Goal: Transaction & Acquisition: Purchase product/service

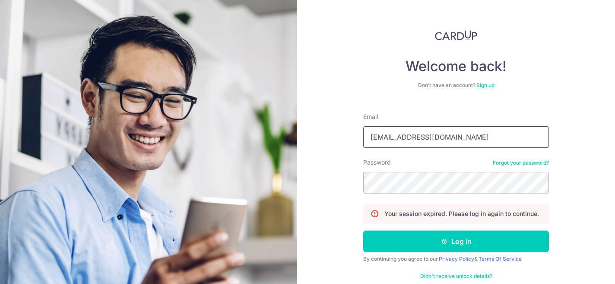
click at [534, 139] on input "debbieblim@gmail.com" at bounding box center [456, 137] width 186 height 22
type input "debbieblim@gmail.com"
click at [455, 242] on button "Log in" at bounding box center [456, 242] width 186 height 22
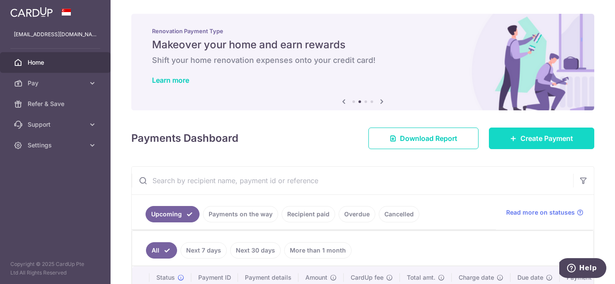
click at [521, 135] on span "Create Payment" at bounding box center [546, 138] width 53 height 10
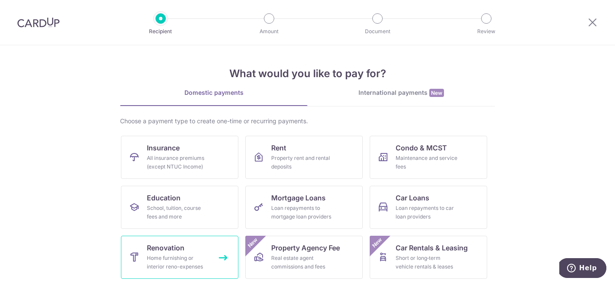
click at [174, 251] on span "Renovation" at bounding box center [166, 248] width 38 height 10
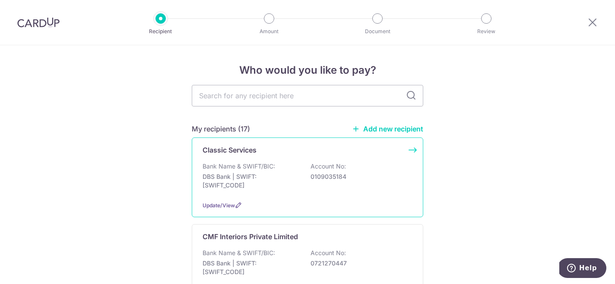
click at [253, 181] on p "DBS Bank | SWIFT: DBSSSGSGXXX" at bounding box center [250, 181] width 97 height 17
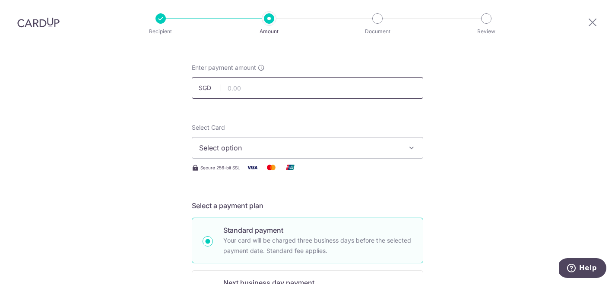
click at [303, 89] on input "text" at bounding box center [307, 88] width 231 height 22
paste input "8,629.80"
type input "8,629.80"
click at [256, 144] on span "Select option" at bounding box center [299, 148] width 201 height 10
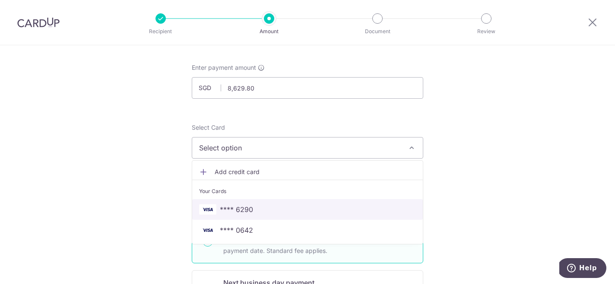
click at [253, 215] on link "**** 6290" at bounding box center [307, 209] width 231 height 21
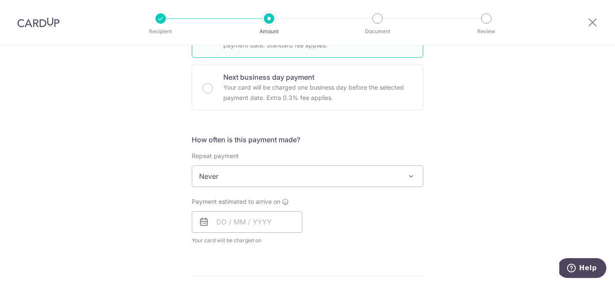
scroll to position [273, 0]
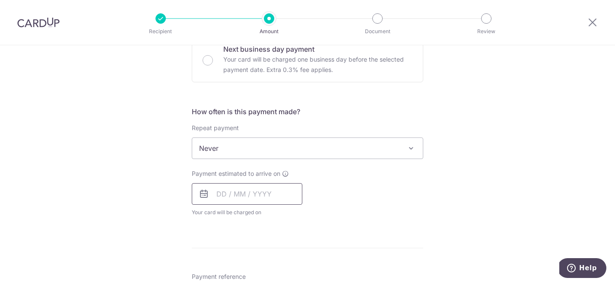
click at [234, 190] on input "text" at bounding box center [247, 194] width 111 height 22
click at [226, 272] on link "6" at bounding box center [227, 273] width 14 height 14
type input "06/10/2025"
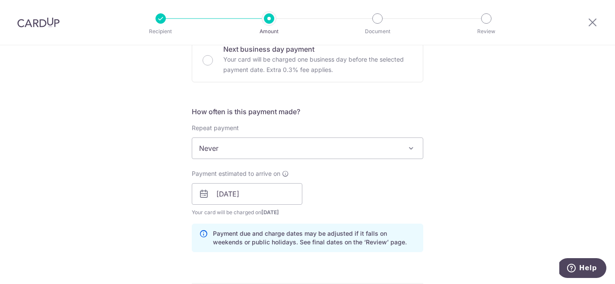
click at [142, 180] on div "Tell us more about your payment Enter payment amount SGD 8,629.80 8629.80 Selec…" at bounding box center [307, 209] width 615 height 874
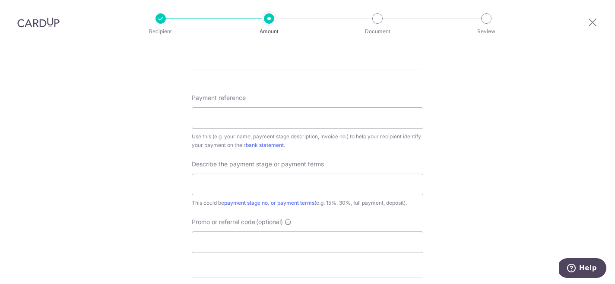
scroll to position [499, 0]
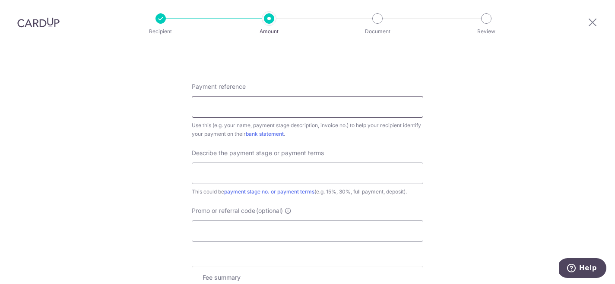
click at [270, 113] on input "Payment reference" at bounding box center [307, 107] width 231 height 22
paste input "330251"
type input "330251"
click at [255, 173] on input "text" at bounding box center [307, 174] width 231 height 22
type input "full payment"
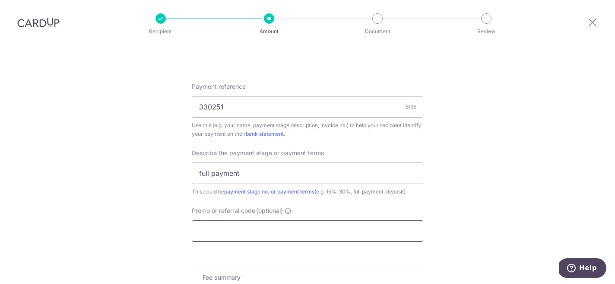
click at [251, 233] on input "Promo or referral code (optional)" at bounding box center [307, 232] width 231 height 22
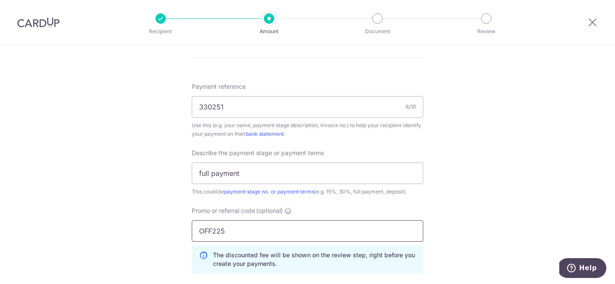
type input "OFF225"
click at [149, 201] on div "Tell us more about your payment Enter payment amount SGD 8,629.80 8629.80 Selec…" at bounding box center [307, 3] width 615 height 913
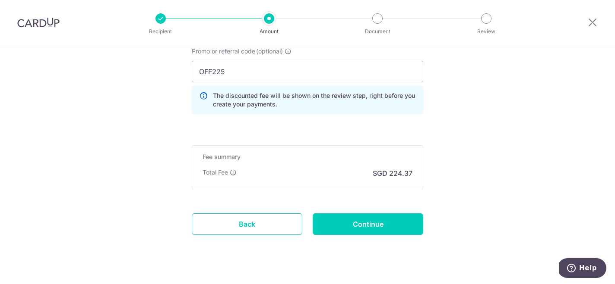
scroll to position [657, 0]
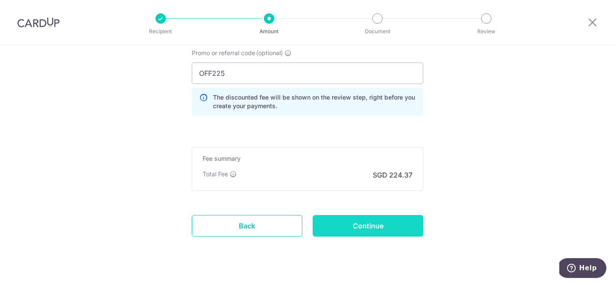
click at [350, 219] on input "Continue" at bounding box center [368, 226] width 111 height 22
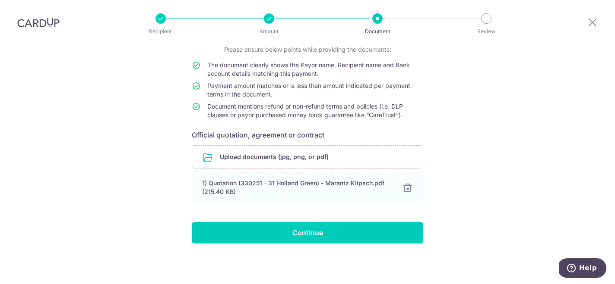
scroll to position [66, 0]
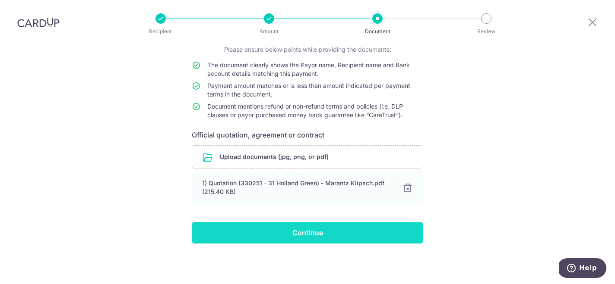
click at [308, 229] on input "Continue" at bounding box center [307, 233] width 231 height 22
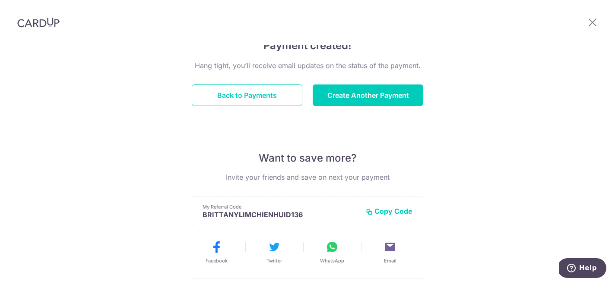
scroll to position [55, 0]
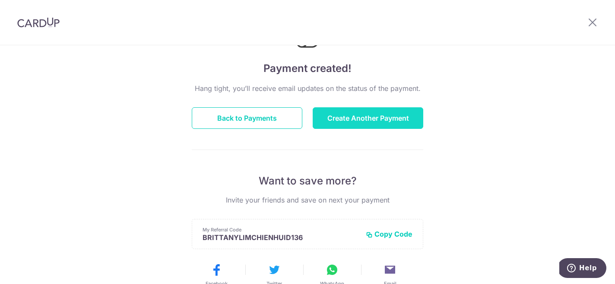
click at [319, 123] on button "Create Another Payment" at bounding box center [368, 118] width 111 height 22
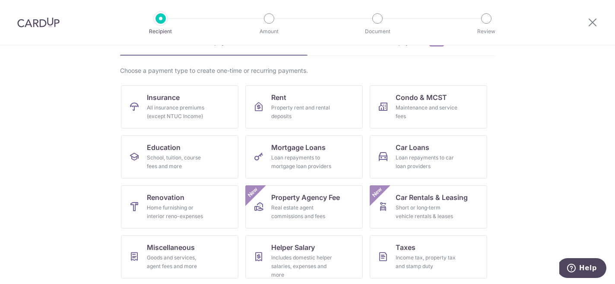
scroll to position [65, 0]
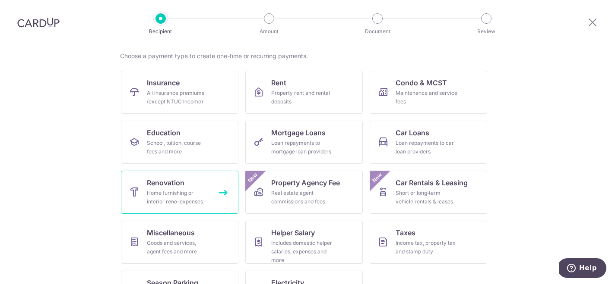
click at [155, 202] on div "Home furnishing or interior reno-expenses" at bounding box center [178, 197] width 62 height 17
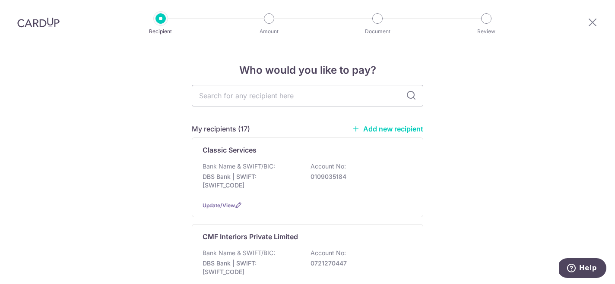
click at [368, 129] on link "Add new recipient" at bounding box center [387, 129] width 71 height 9
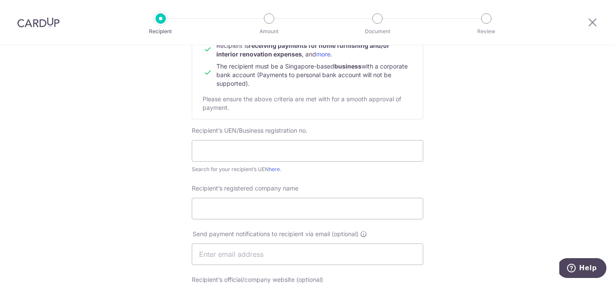
scroll to position [130, 0]
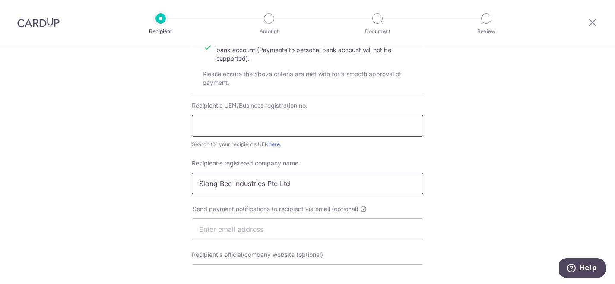
type input "Siong Bee Industries Pte Ltd"
click at [215, 128] on input "text" at bounding box center [307, 126] width 231 height 22
type input "197900419N"
click at [115, 148] on div "Who would you like to pay? Your recipient does not need a CardUp account to rec…" at bounding box center [307, 240] width 615 height 649
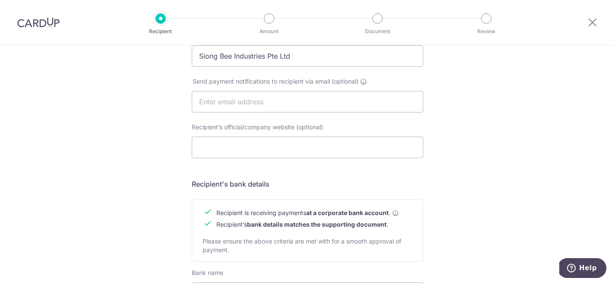
scroll to position [261, 0]
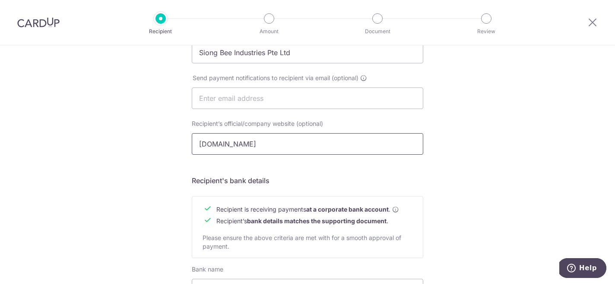
type input "www.dreamworldsg.com"
click at [163, 140] on div "Who would you like to pay? Your recipient does not need a CardUp account to rec…" at bounding box center [307, 109] width 615 height 649
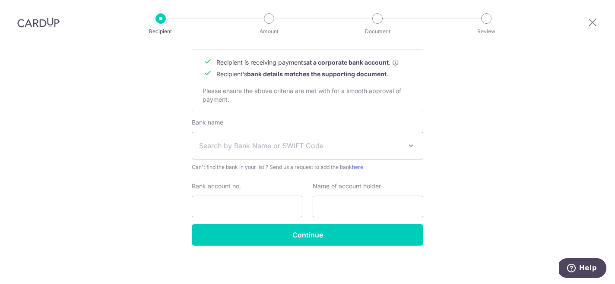
scroll to position [410, 0]
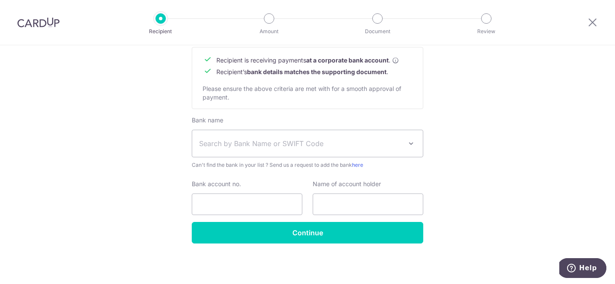
click at [272, 137] on span "Search by Bank Name or SWIFT Code" at bounding box center [307, 143] width 231 height 27
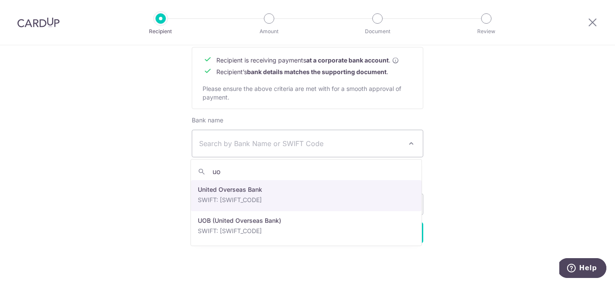
type input "uo"
select select "23668"
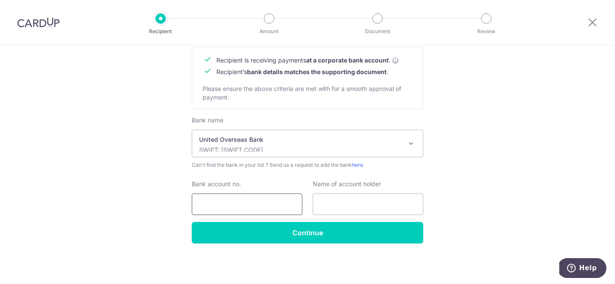
click at [242, 195] on input "Bank account no." at bounding box center [247, 205] width 111 height 22
type input "3913995569"
type input "SIONG BEE INDUSTRIES PTE LTD"
click at [216, 205] on input "3913995569" at bounding box center [247, 205] width 111 height 22
click at [225, 205] on input "3913995569" at bounding box center [247, 205] width 111 height 22
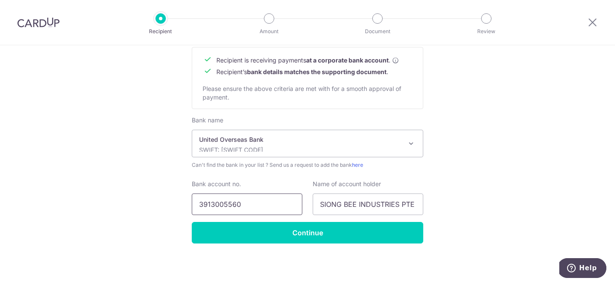
type input "3913005560"
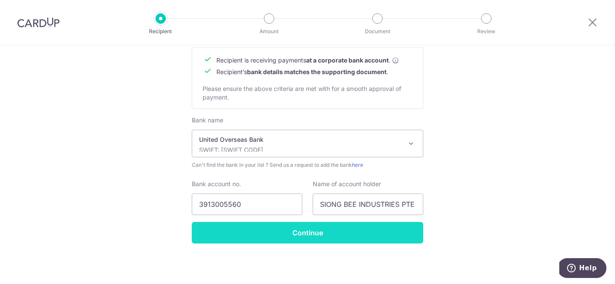
click at [234, 237] on input "Continue" at bounding box center [307, 233] width 231 height 22
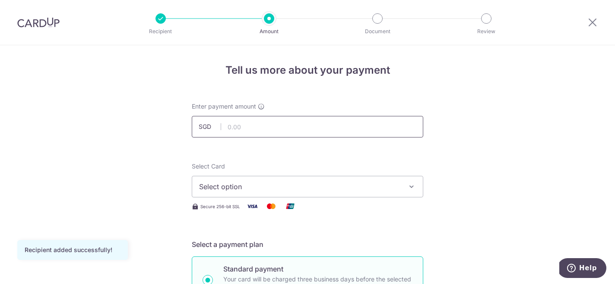
click at [266, 123] on input "text" at bounding box center [307, 127] width 231 height 22
type input "2,188.00"
click at [247, 185] on span "Select option" at bounding box center [299, 187] width 201 height 10
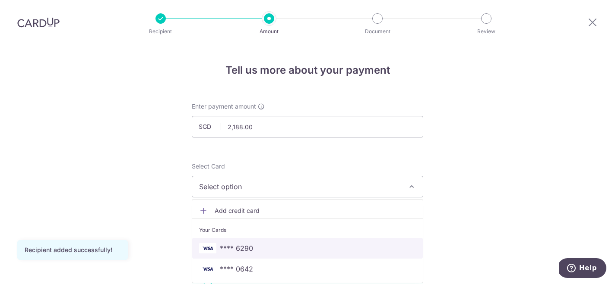
click at [235, 245] on span "**** 6290" at bounding box center [236, 248] width 33 height 10
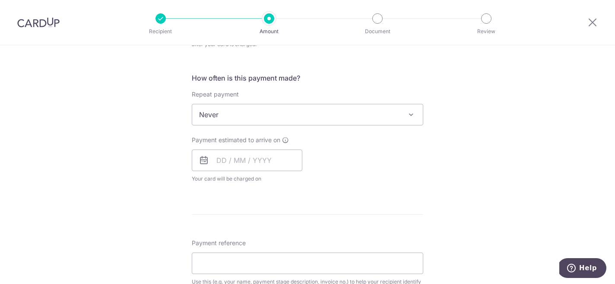
scroll to position [334, 0]
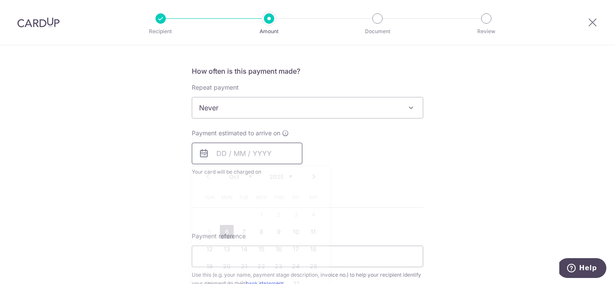
click at [216, 158] on input "text" at bounding box center [247, 154] width 111 height 22
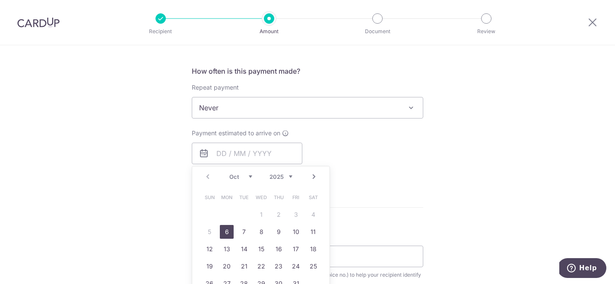
click at [225, 232] on link "6" at bounding box center [227, 232] width 14 height 14
type input "[DATE]"
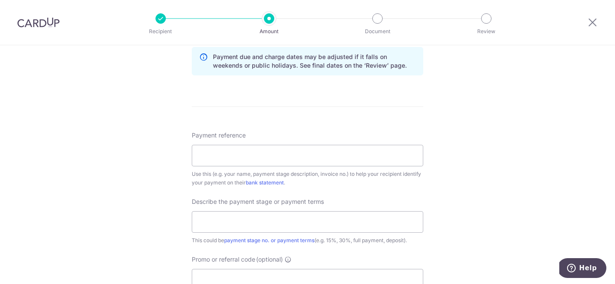
scroll to position [490, 0]
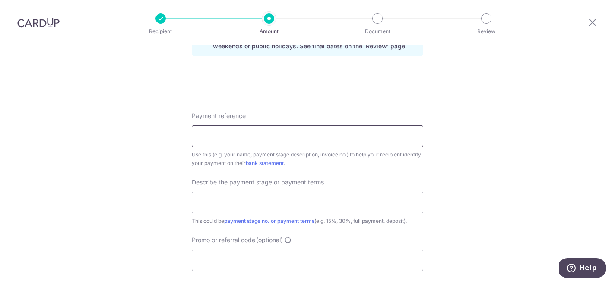
click at [201, 138] on input "Payment reference" at bounding box center [307, 137] width 231 height 22
type input "00701"
click at [274, 196] on input "full paymennt" at bounding box center [307, 203] width 231 height 22
click at [271, 200] on input "full paymennt" at bounding box center [307, 203] width 231 height 22
type input "full payment"
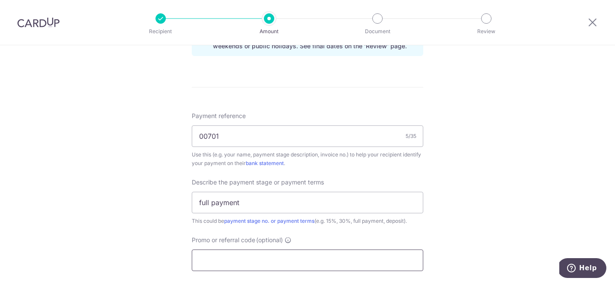
click at [237, 257] on input "Promo or referral code (optional)" at bounding box center [307, 261] width 231 height 22
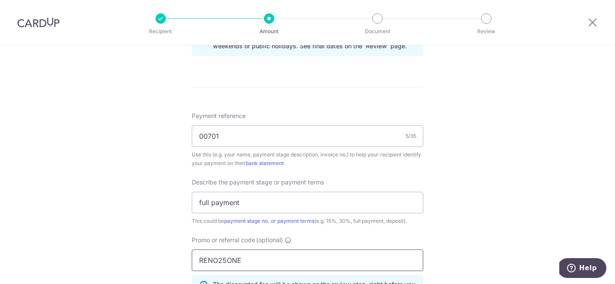
type input "RENO25ONE"
click at [155, 206] on div "Tell us more about your payment Enter payment amount SGD 2,188.00 2188.00 Recip…" at bounding box center [307, 22] width 615 height 934
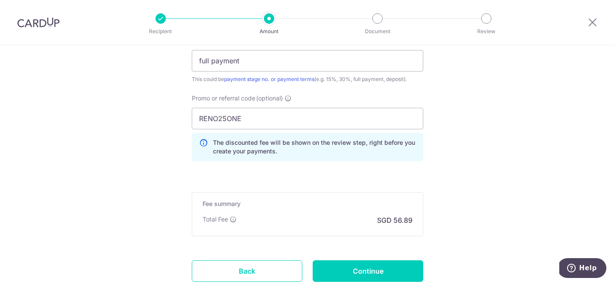
scroll to position [634, 0]
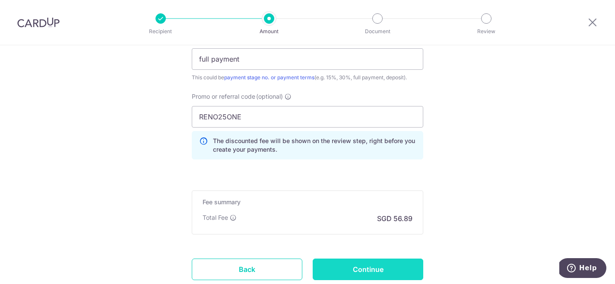
click at [347, 263] on input "Continue" at bounding box center [368, 270] width 111 height 22
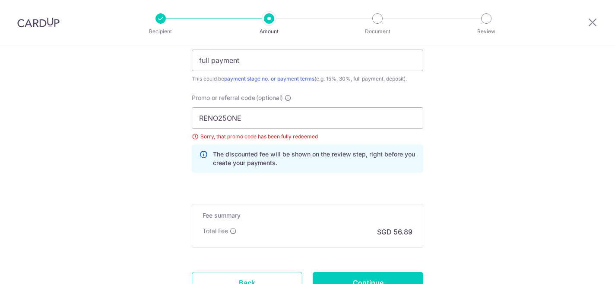
scroll to position [628, 0]
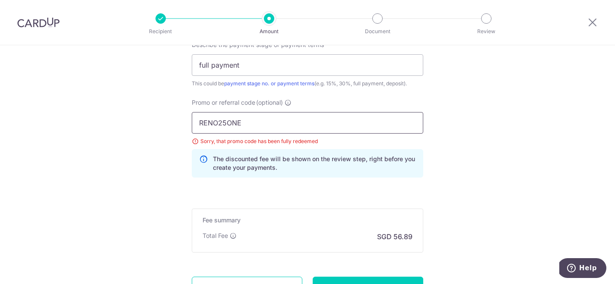
drag, startPoint x: 251, startPoint y: 126, endPoint x: 163, endPoint y: 124, distance: 88.5
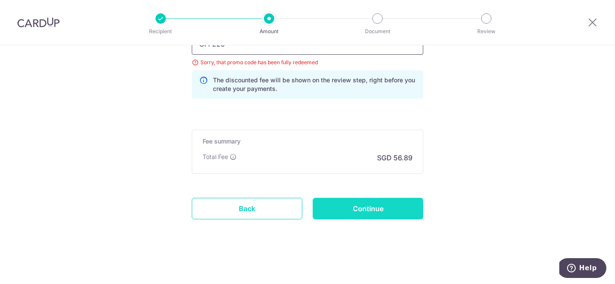
scroll to position [707, 0]
type input "OFF225"
click at [322, 205] on input "Continue" at bounding box center [368, 209] width 111 height 22
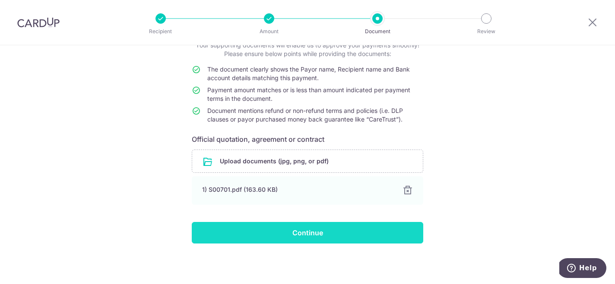
scroll to position [61, 0]
click at [254, 231] on input "Continue" at bounding box center [307, 233] width 231 height 22
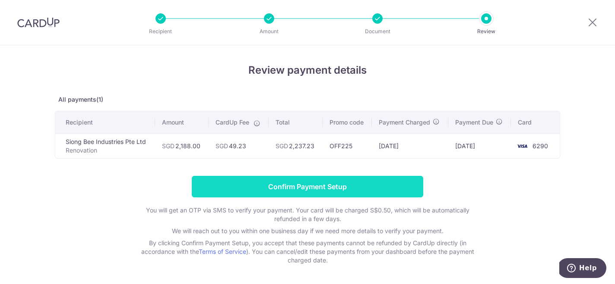
click at [269, 195] on input "Confirm Payment Setup" at bounding box center [307, 187] width 231 height 22
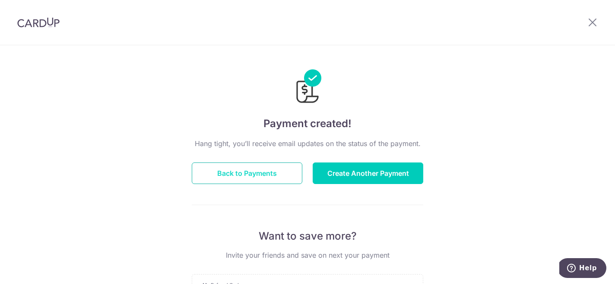
click at [281, 176] on button "Back to Payments" at bounding box center [247, 174] width 111 height 22
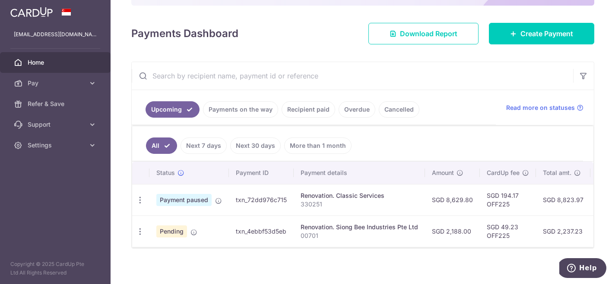
click at [177, 202] on span "Payment paused" at bounding box center [183, 200] width 55 height 12
click at [141, 200] on icon "button" at bounding box center [140, 200] width 9 height 9
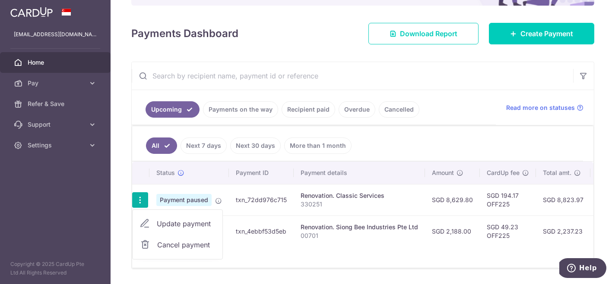
click at [258, 273] on div "× Pause Schedule Pause all future payments in this series Pause just this one p…" at bounding box center [363, 142] width 504 height 284
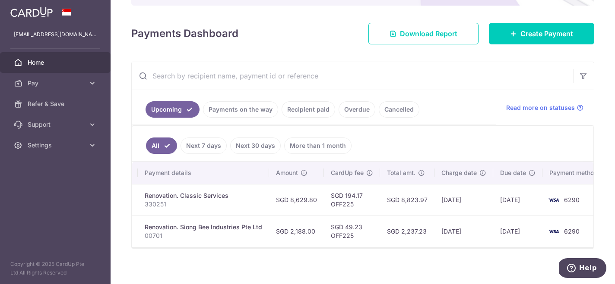
scroll to position [0, 157]
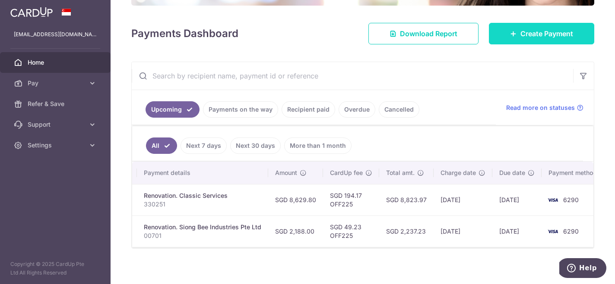
click at [510, 38] on link "Create Payment" at bounding box center [541, 34] width 105 height 22
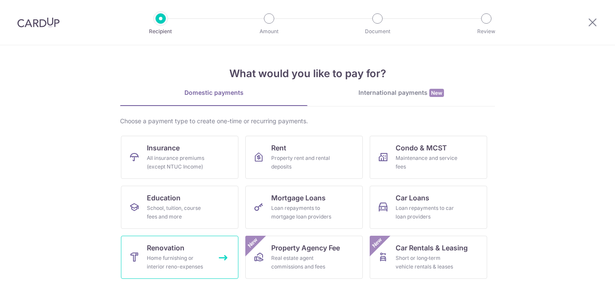
click at [181, 256] on div "Home furnishing or interior reno-expenses" at bounding box center [178, 262] width 62 height 17
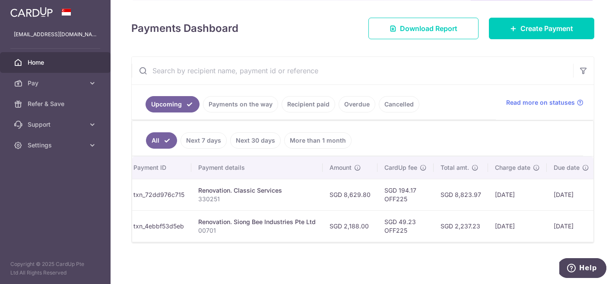
scroll to position [0, 103]
drag, startPoint x: 368, startPoint y: 193, endPoint x: 342, endPoint y: 193, distance: 25.9
click at [342, 193] on td "SGD 8,629.80" at bounding box center [349, 195] width 55 height 32
copy td "8,629.80"
click at [406, 185] on td "SGD 194.17 OFF225" at bounding box center [405, 195] width 56 height 32
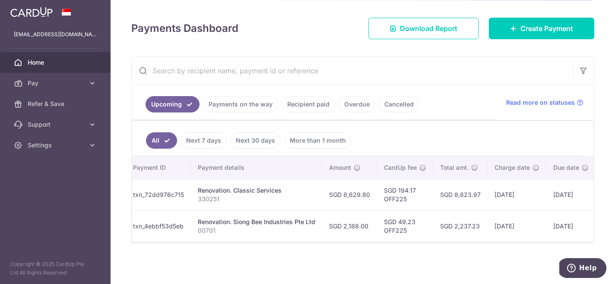
drag, startPoint x: 415, startPoint y: 188, endPoint x: 396, endPoint y: 186, distance: 18.7
click at [396, 186] on td "SGD 194.17 OFF225" at bounding box center [405, 195] width 56 height 32
copy td "194.17"
drag, startPoint x: 413, startPoint y: 220, endPoint x: 396, endPoint y: 219, distance: 16.8
click at [396, 219] on td "SGD 49.23 OFF225" at bounding box center [405, 227] width 56 height 32
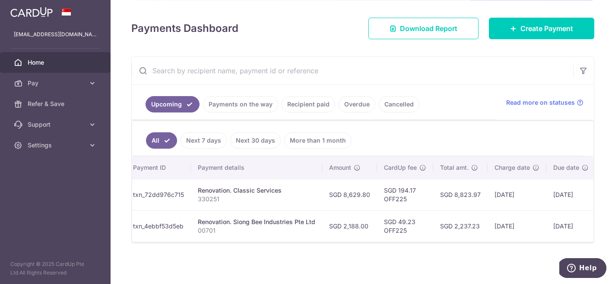
copy td "49.23"
click at [307, 35] on div "Payments Dashboard Download Report Create Payment" at bounding box center [362, 26] width 463 height 25
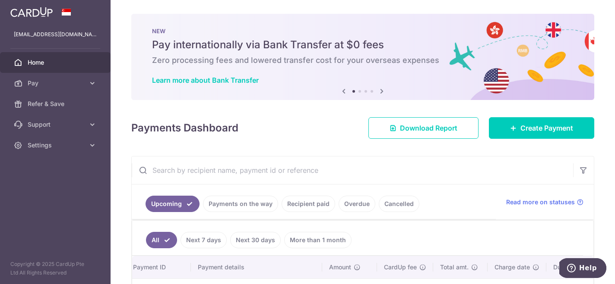
scroll to position [0, 0]
click at [34, 154] on link "Settings" at bounding box center [55, 145] width 111 height 21
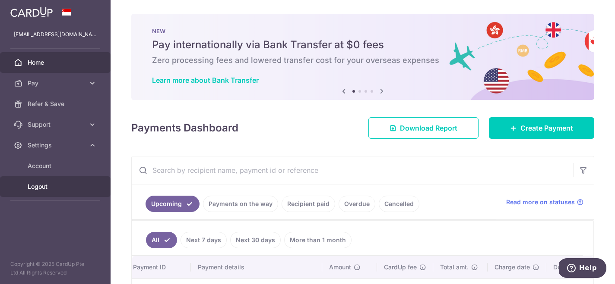
click at [38, 190] on span "Logout" at bounding box center [56, 187] width 57 height 9
